Goal: Use online tool/utility: Utilize a website feature to perform a specific function

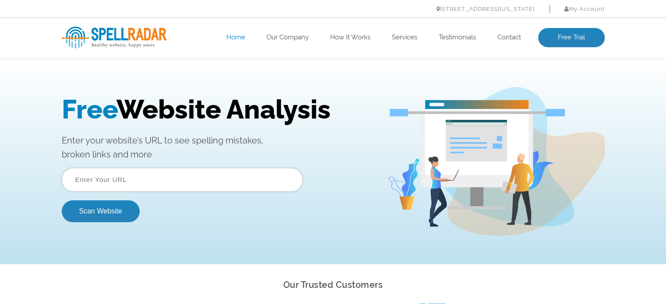
click at [135, 178] on input "text" at bounding box center [182, 180] width 241 height 24
click at [74, 181] on input "barrylillie.com" at bounding box center [182, 180] width 241 height 24
drag, startPoint x: 148, startPoint y: 180, endPoint x: 53, endPoint y: 168, distance: 96.7
click at [53, 168] on div "Free Website Analysis Enter your website’s URL to see spelling mistakes, broken…" at bounding box center [333, 162] width 666 height 206
paste input "://www.barrylillie.com/"
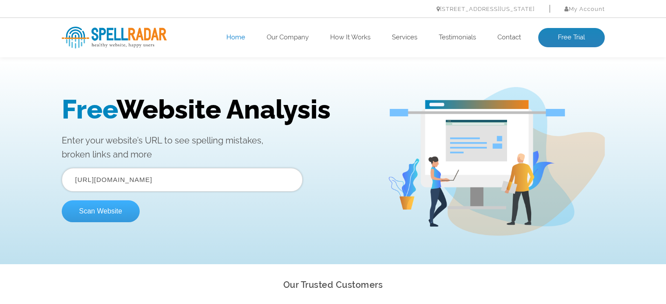
type input "https://www.barrylillie.com/"
click at [99, 215] on button "Scan Website" at bounding box center [101, 212] width 78 height 22
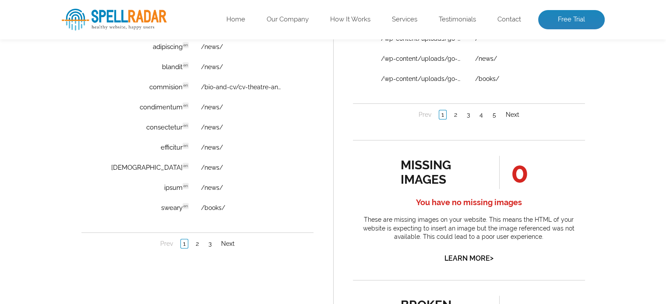
scroll to position [701, 0]
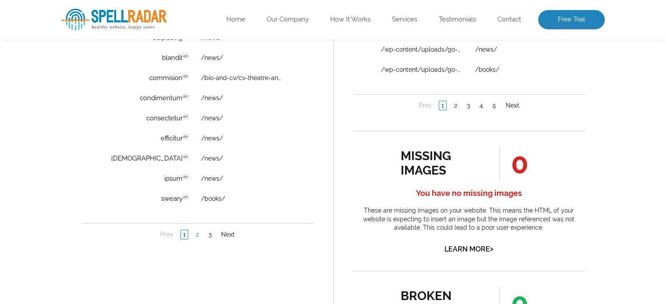
click at [199, 234] on link "2" at bounding box center [196, 235] width 7 height 9
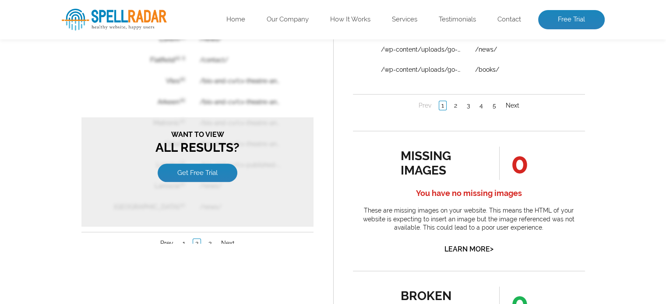
scroll to position [0, 0]
click at [184, 242] on link "1" at bounding box center [183, 244] width 7 height 9
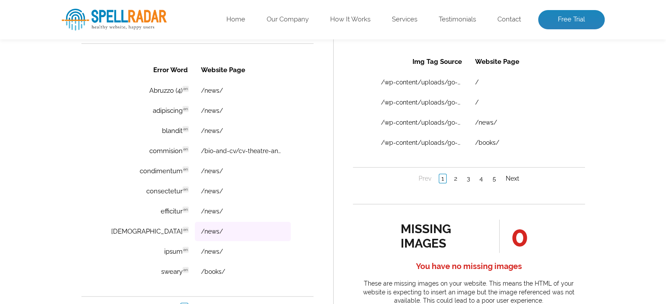
scroll to position [613, 0]
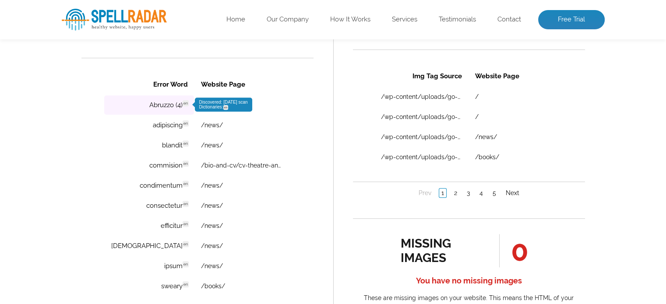
click at [152, 106] on td "Abruzzo (4) en Discovered: [DATE] scan Dictionaries: en" at bounding box center [149, 104] width 90 height 19
click at [199, 106] on span "Discovered: [DATE] scan Dictionaries: en" at bounding box center [223, 105] width 49 height 10
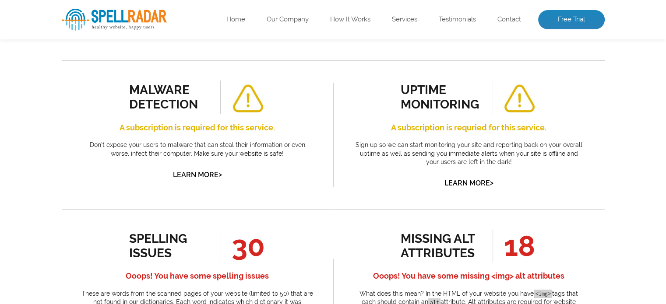
scroll to position [131, 0]
